Goal: Use online tool/utility: Utilize a website feature to perform a specific function

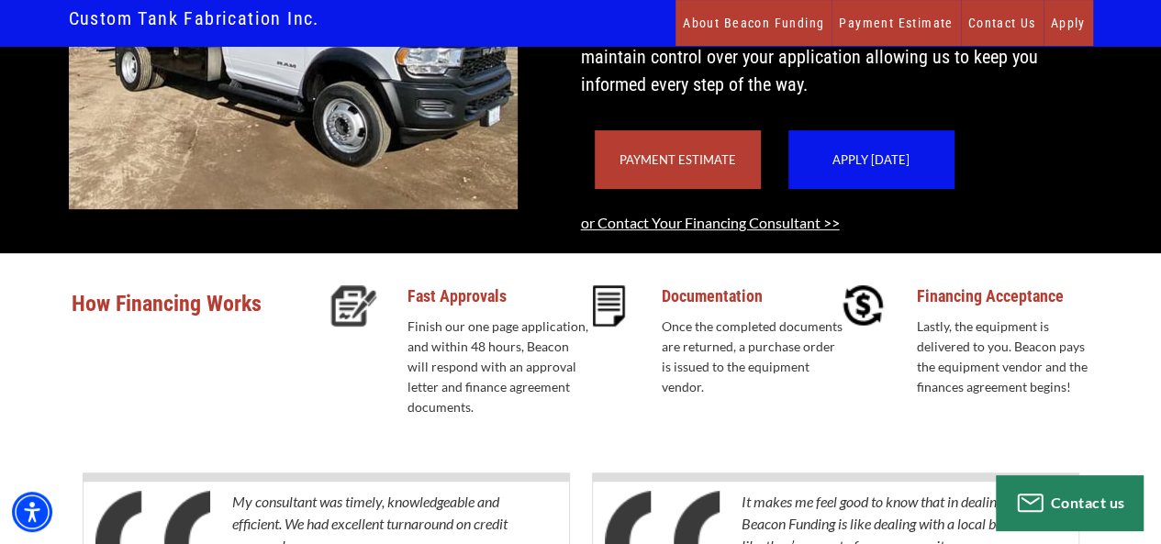
scroll to position [275, 0]
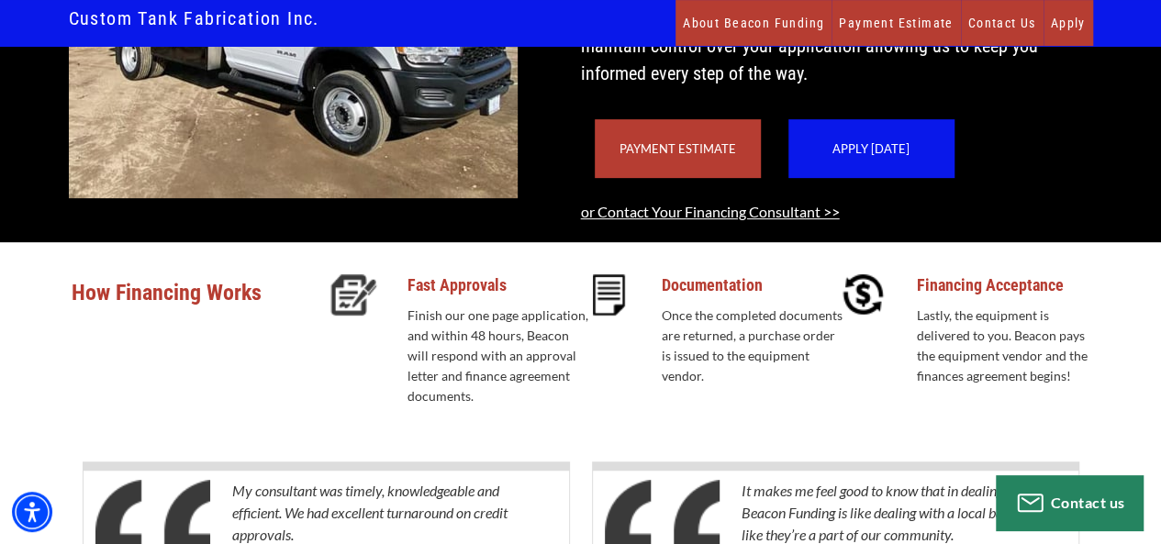
click at [684, 178] on div "Payment Estimate" at bounding box center [678, 148] width 166 height 59
click at [890, 18] on link "Payment Estimate" at bounding box center [895, 23] width 128 height 46
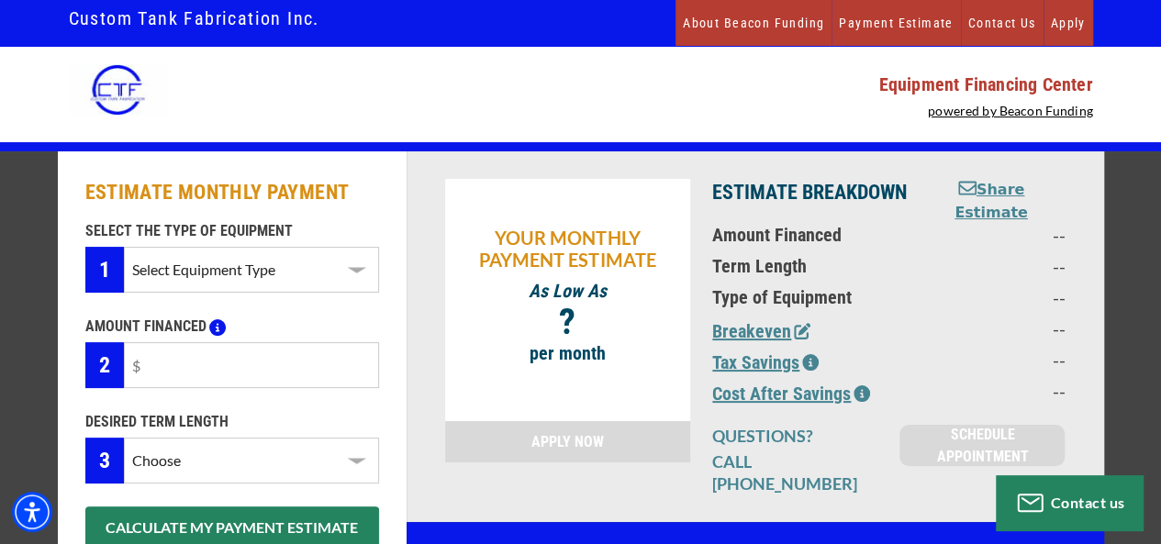
click at [358, 268] on select "Select Equipment Type Septic Pumper Truck" at bounding box center [251, 270] width 254 height 46
select select "14"
click at [124, 247] on select "Select Equipment Type Septic Pumper Truck" at bounding box center [251, 270] width 254 height 46
click at [318, 373] on input "text" at bounding box center [251, 365] width 254 height 46
type input "$25,000"
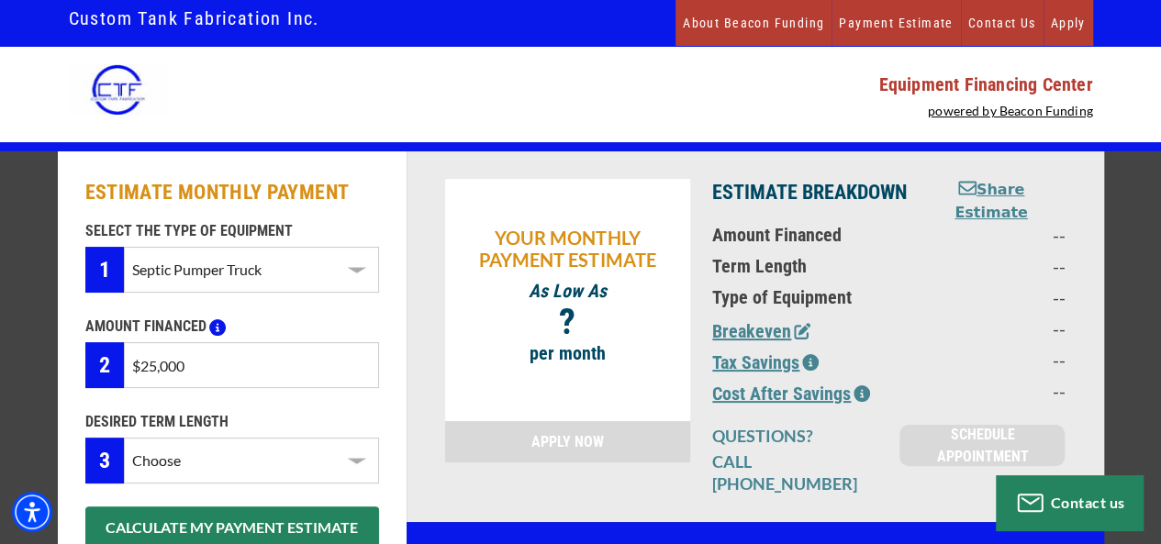
click at [363, 462] on select "Choose 36 Months 48 Months 60 Months" at bounding box center [251, 461] width 254 height 46
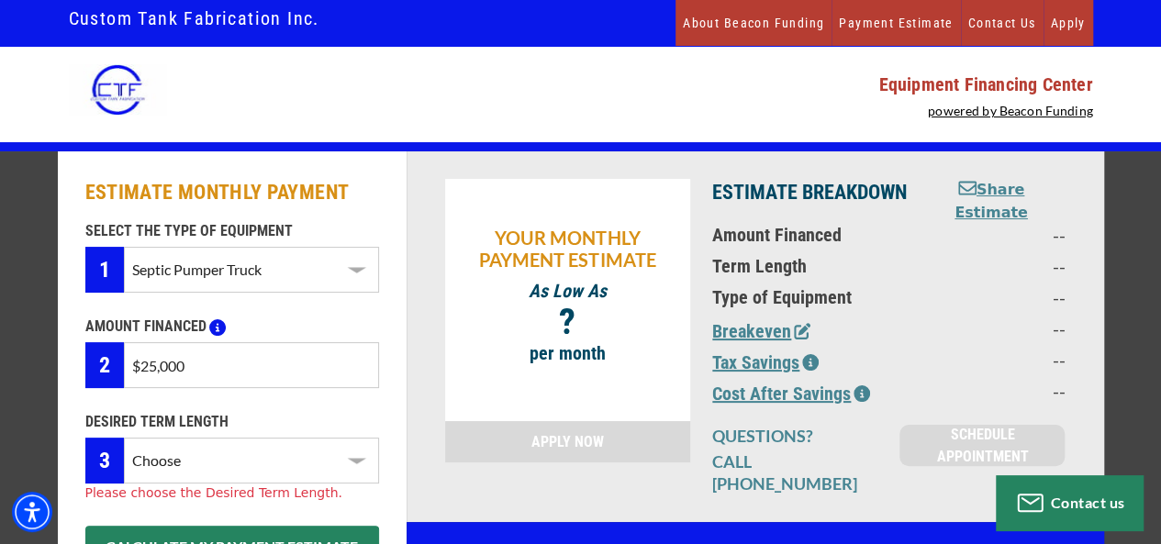
select select "36"
click at [124, 438] on select "Choose 36 Months 48 Months 60 Months" at bounding box center [251, 461] width 254 height 46
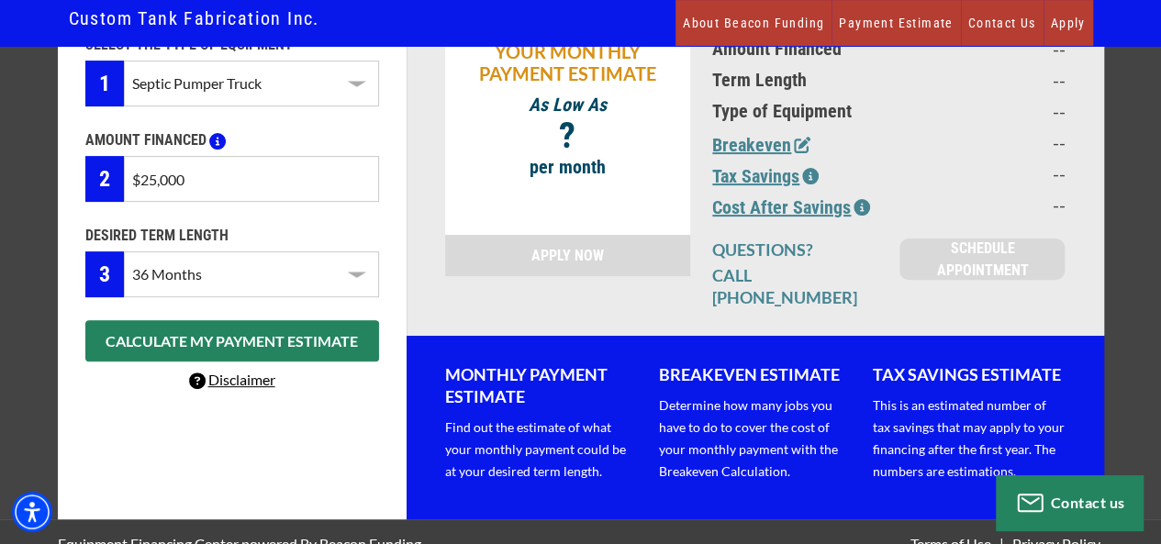
scroll to position [194, 0]
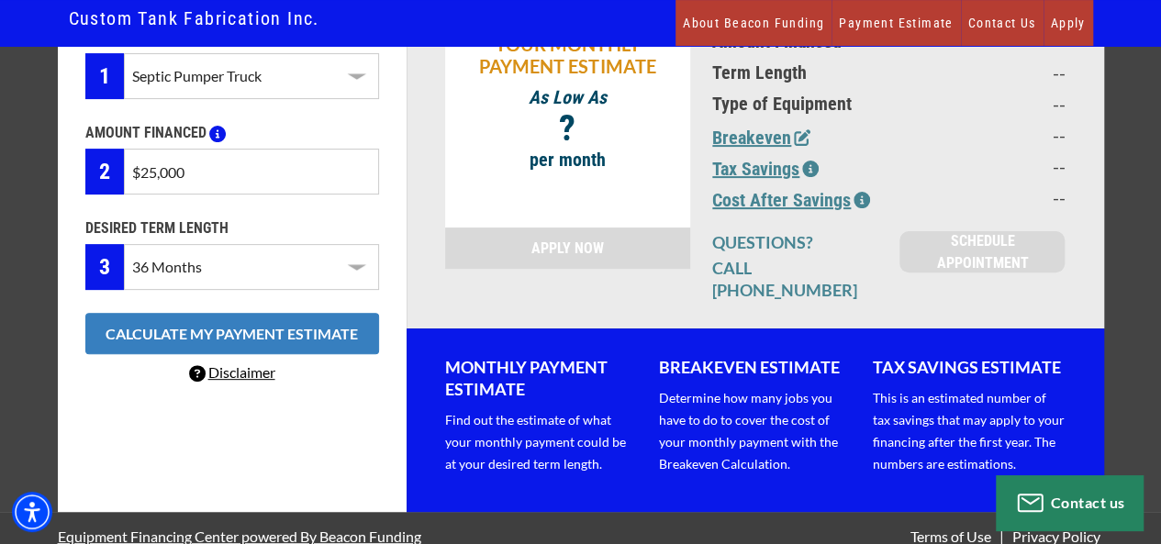
click at [304, 339] on button "CALCULATE MY PAYMENT ESTIMATE" at bounding box center [232, 333] width 294 height 41
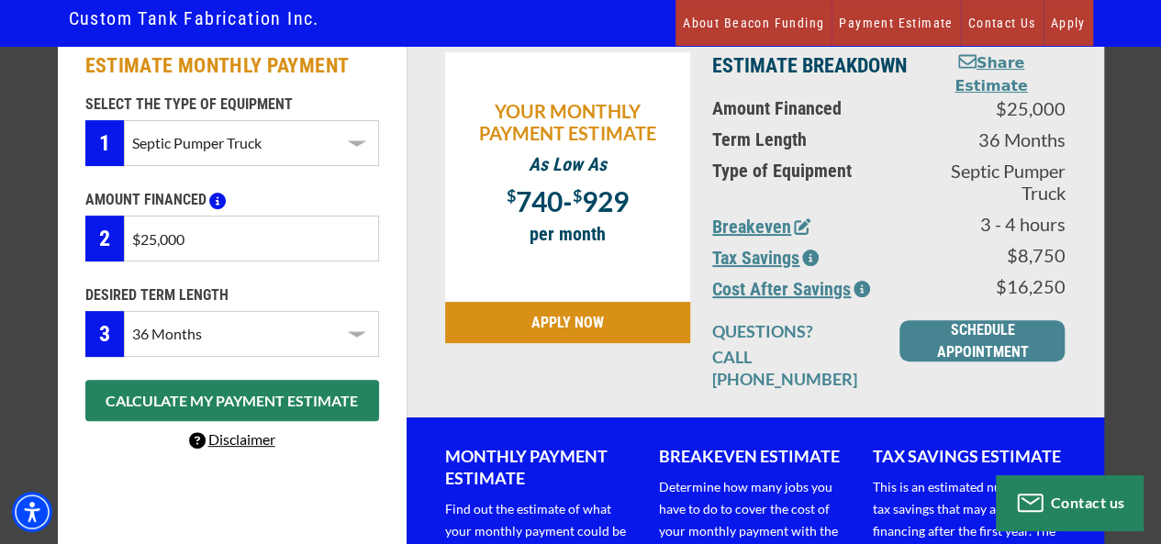
scroll to position [0, 0]
